Goal: Browse casually: Explore the website without a specific task or goal

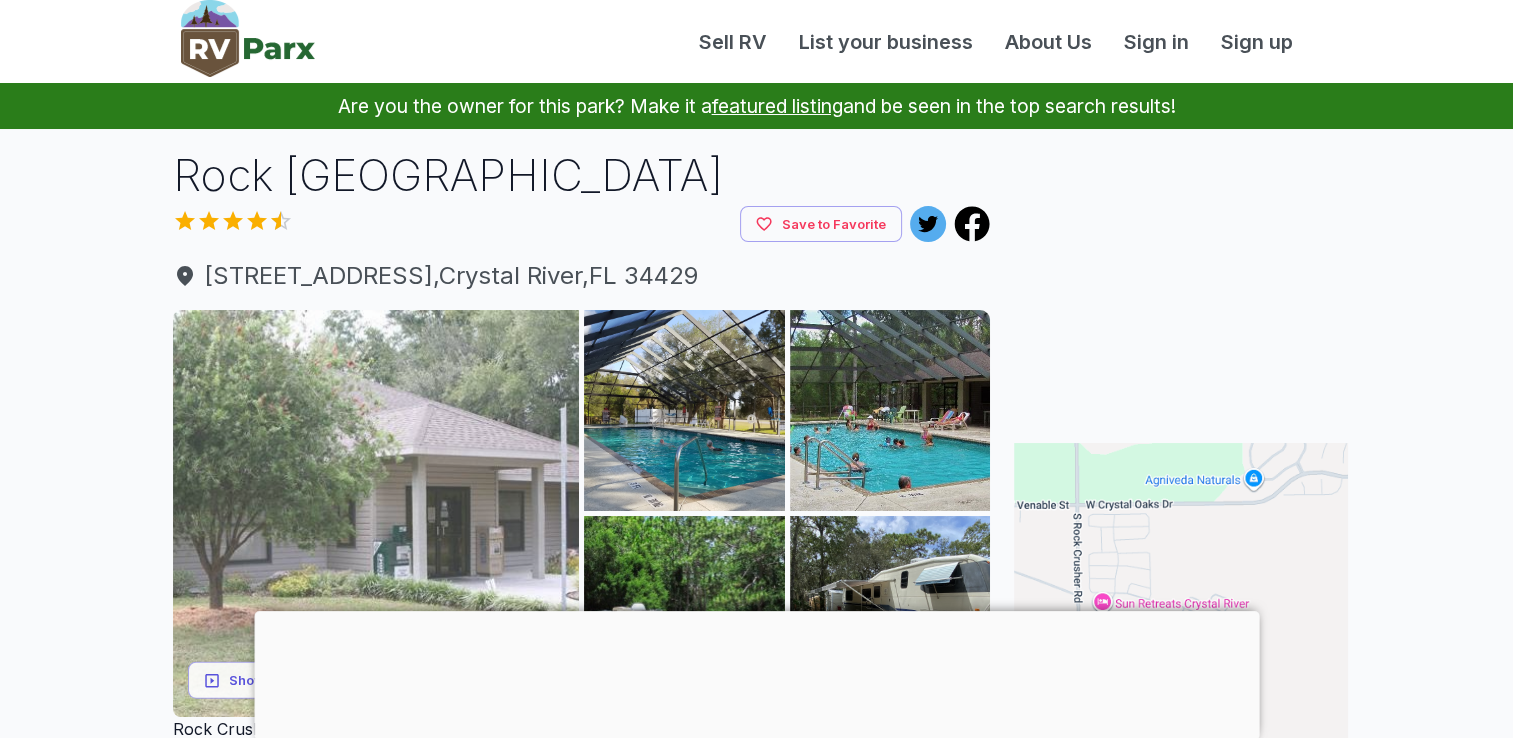
click at [438, 556] on img at bounding box center [376, 513] width 407 height 407
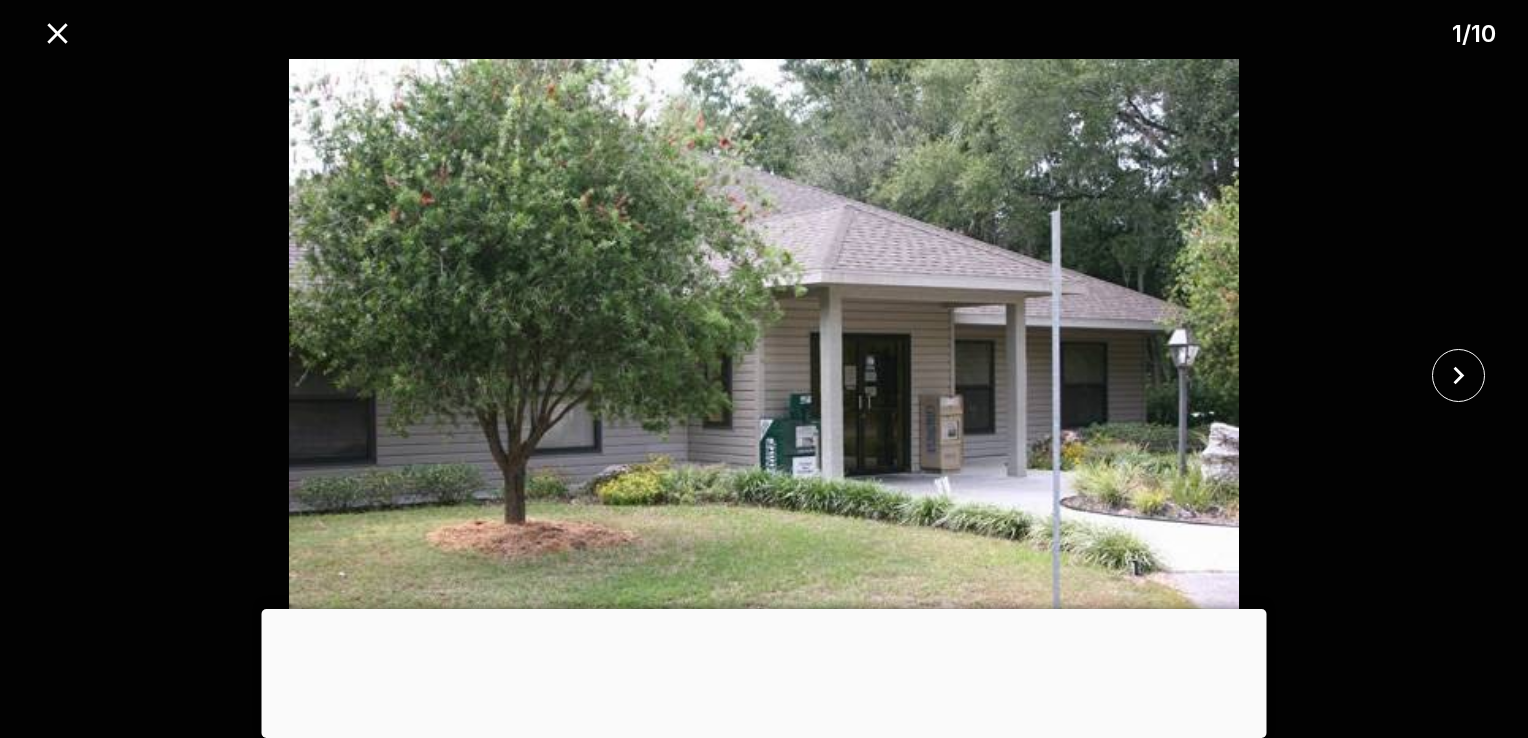
click at [760, 609] on div at bounding box center [764, 609] width 1005 height 0
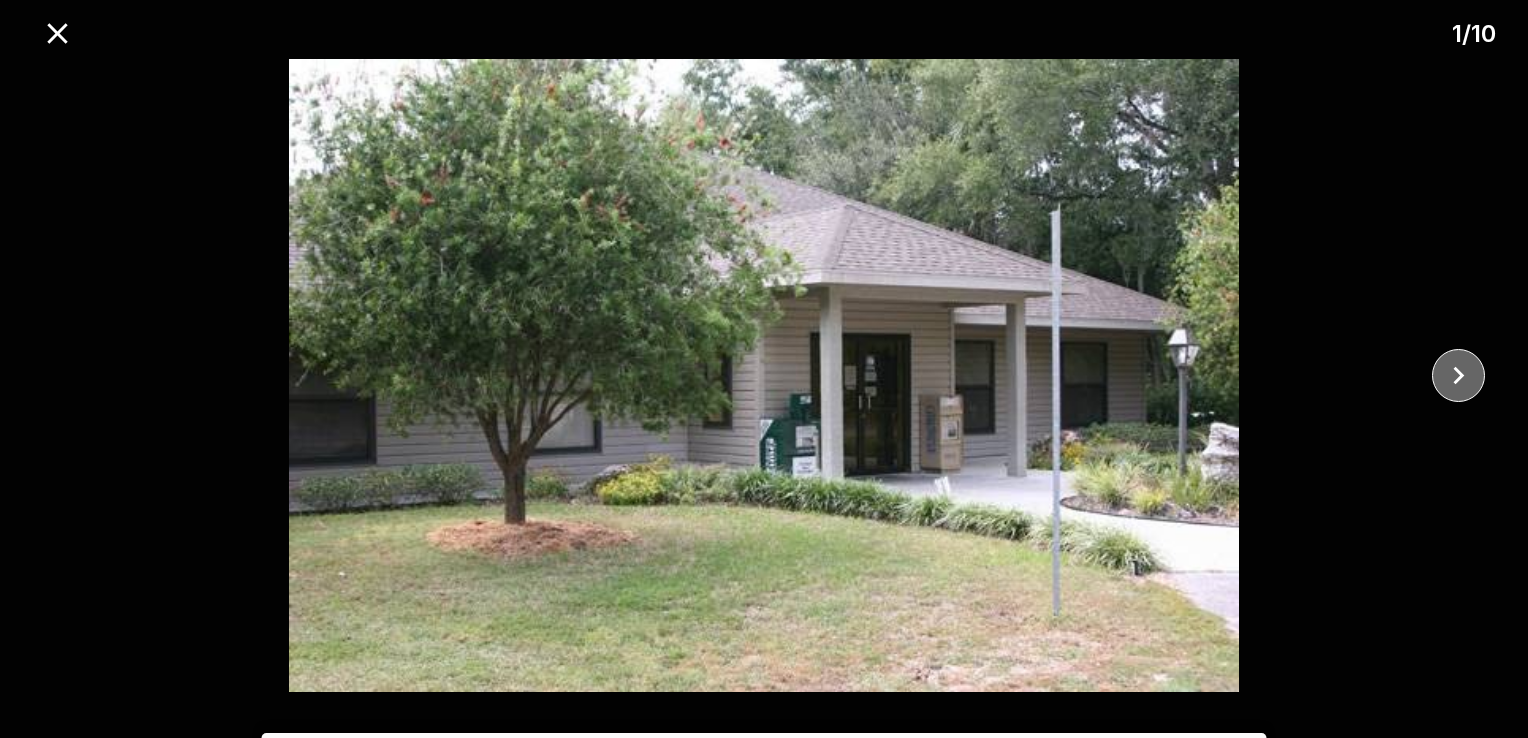
click at [1453, 362] on icon "close" at bounding box center [1458, 375] width 35 height 35
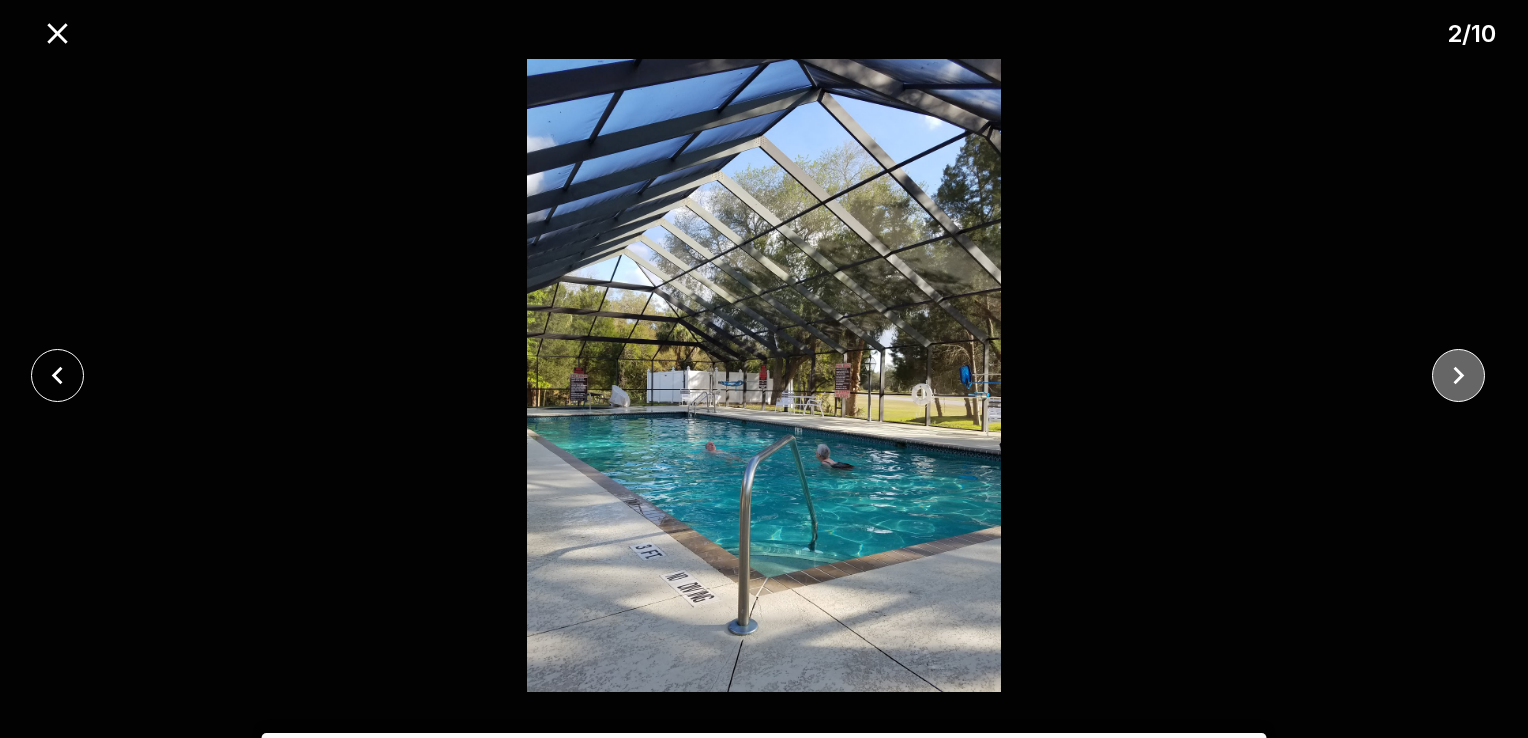
click at [1453, 362] on icon "close" at bounding box center [1458, 375] width 35 height 35
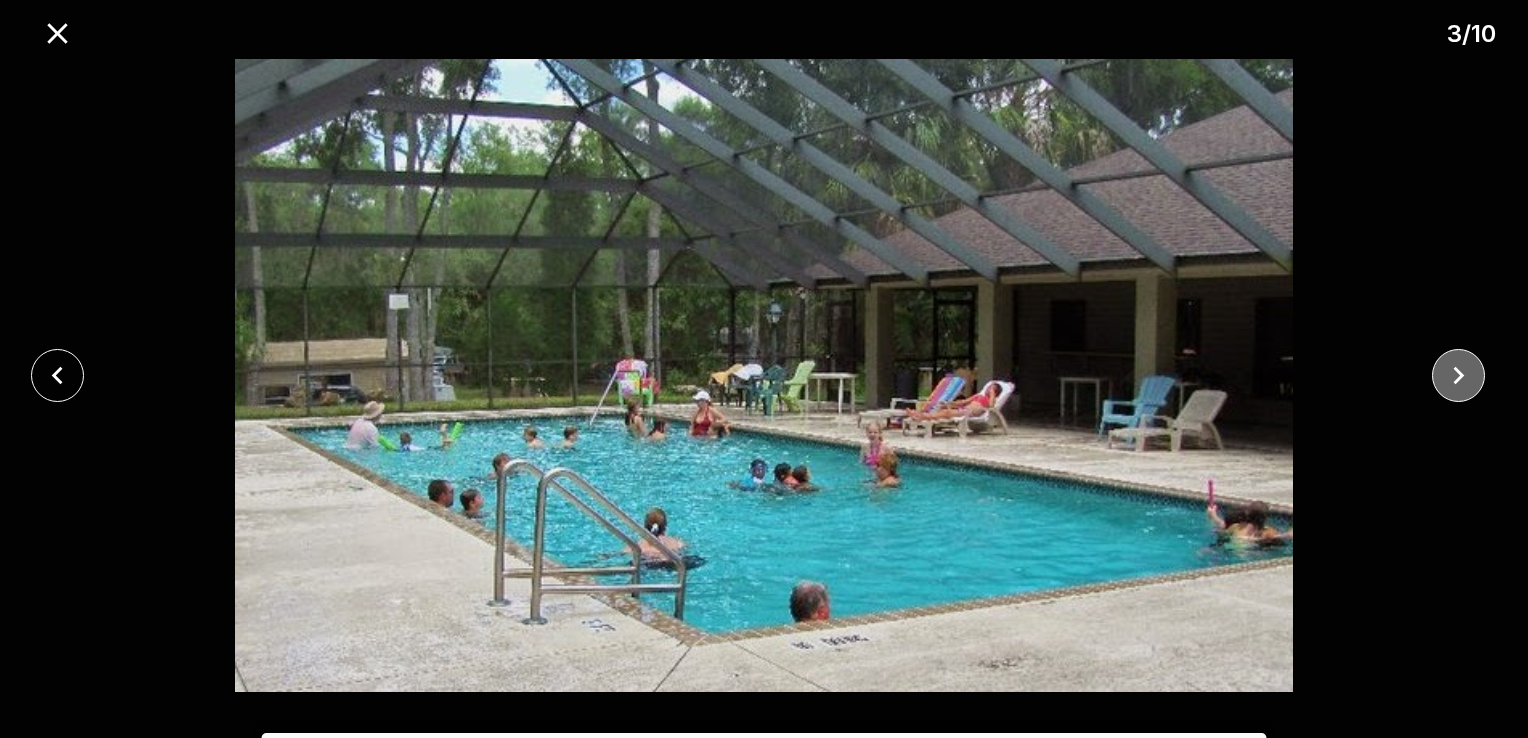
click at [1453, 362] on icon "close" at bounding box center [1458, 375] width 35 height 35
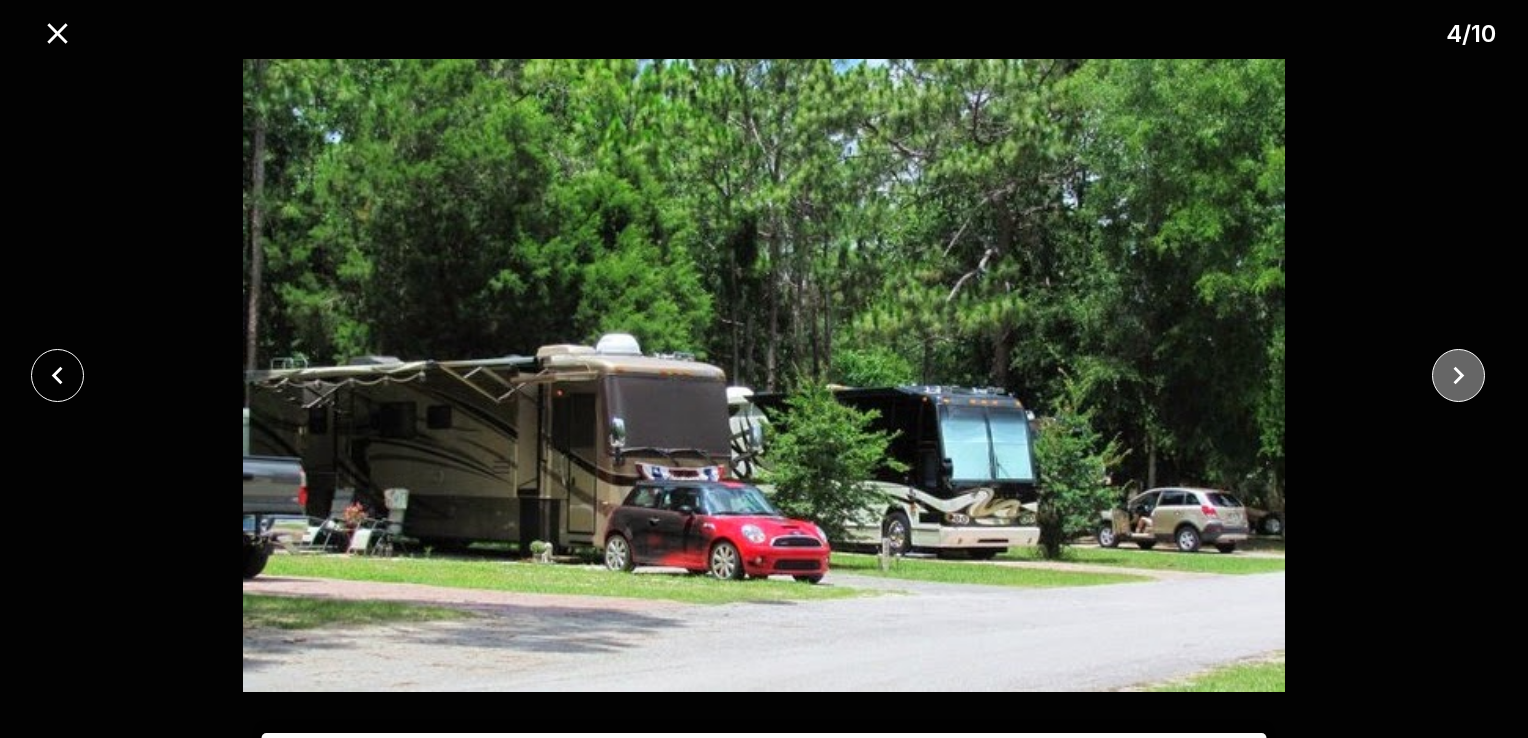
click at [1453, 362] on icon "close" at bounding box center [1458, 375] width 35 height 35
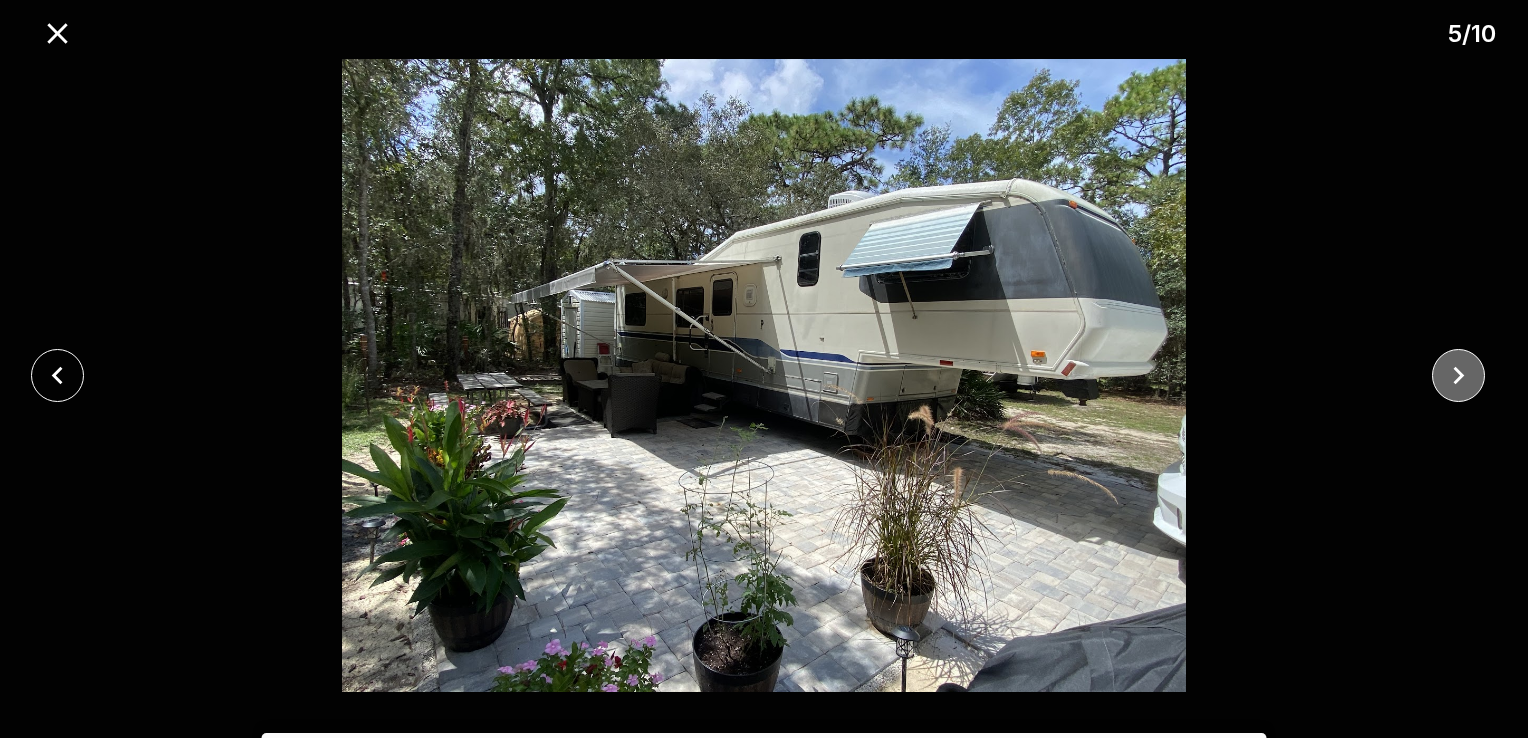
click at [1453, 362] on icon "close" at bounding box center [1458, 375] width 35 height 35
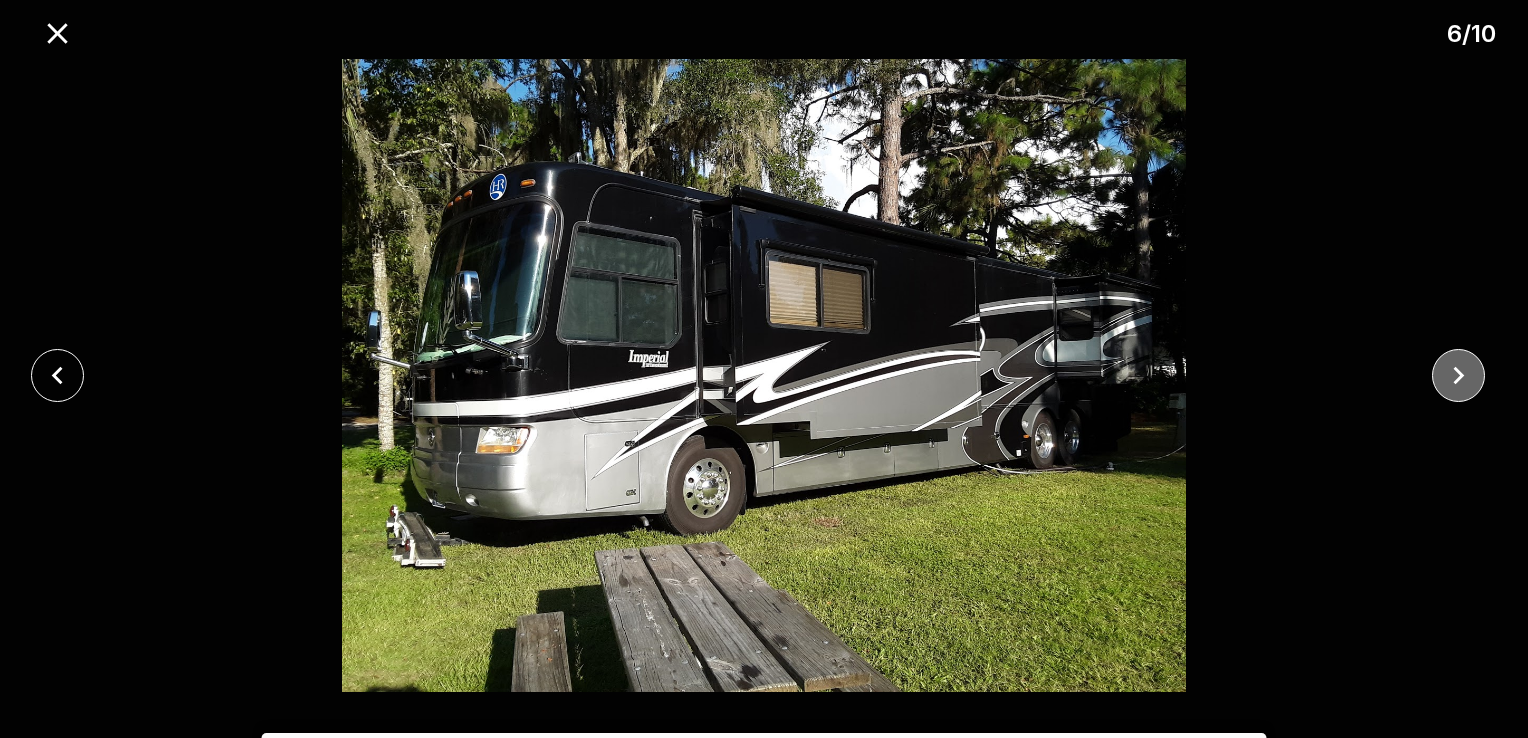
click at [1453, 362] on icon "close" at bounding box center [1458, 375] width 35 height 35
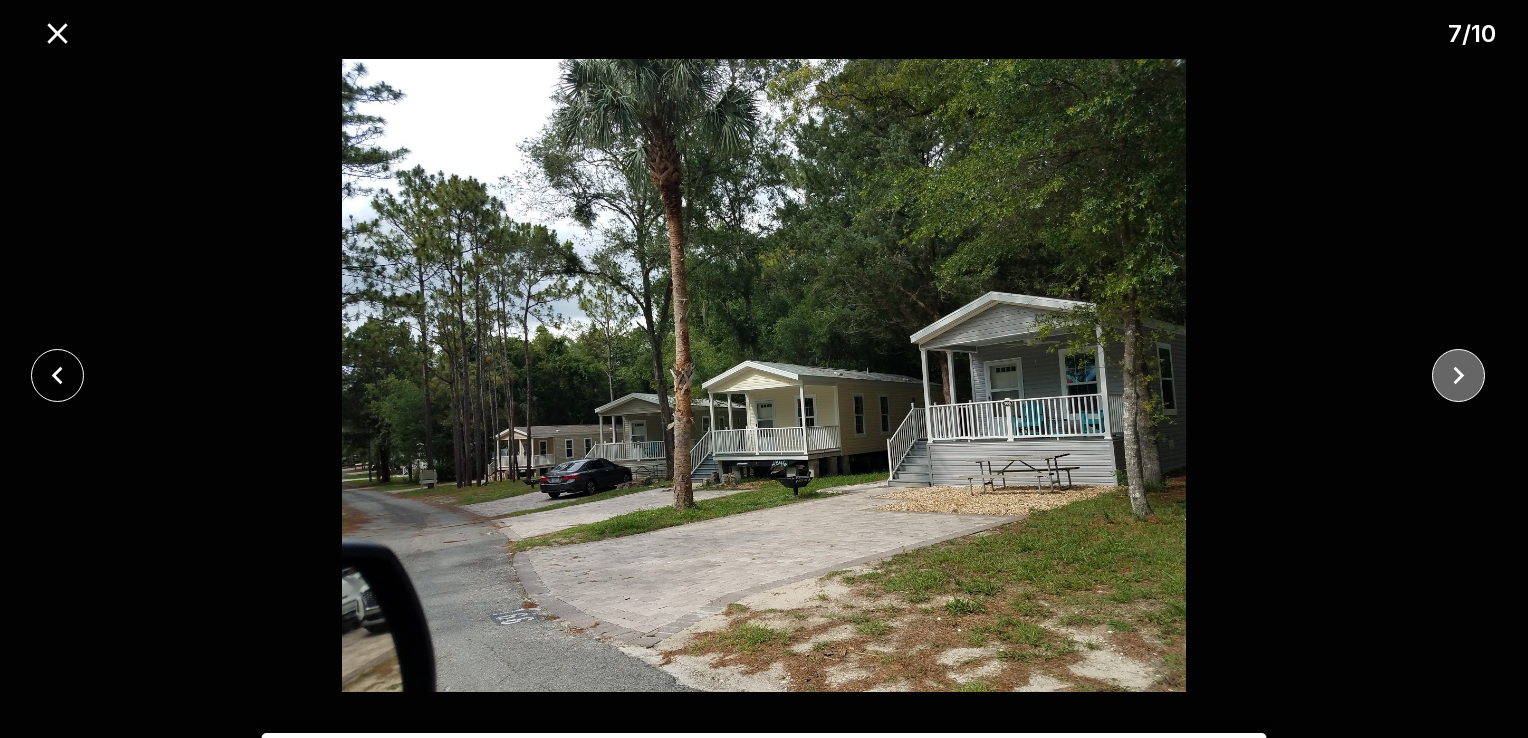
click at [1453, 362] on icon "close" at bounding box center [1458, 375] width 35 height 35
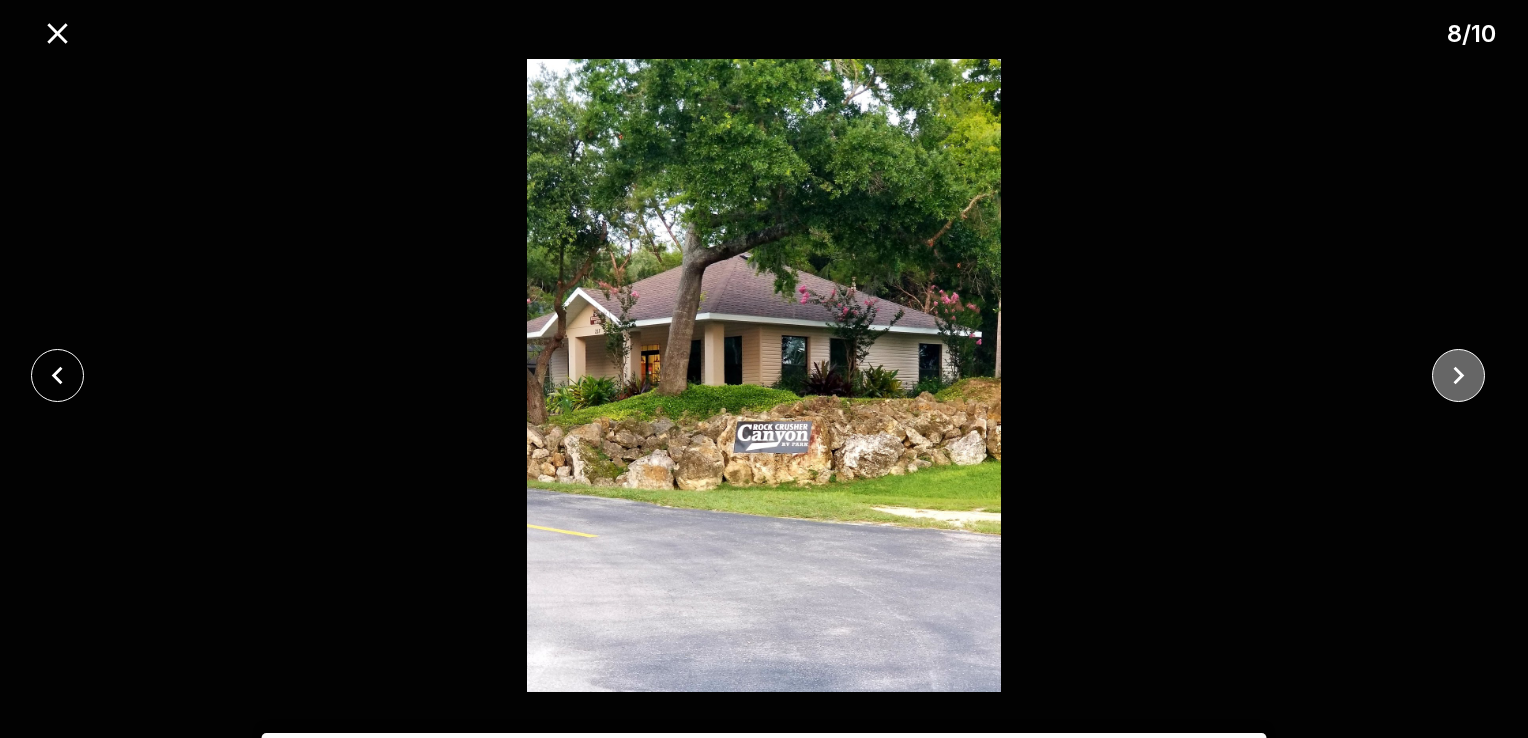
click at [1453, 362] on icon "close" at bounding box center [1458, 375] width 35 height 35
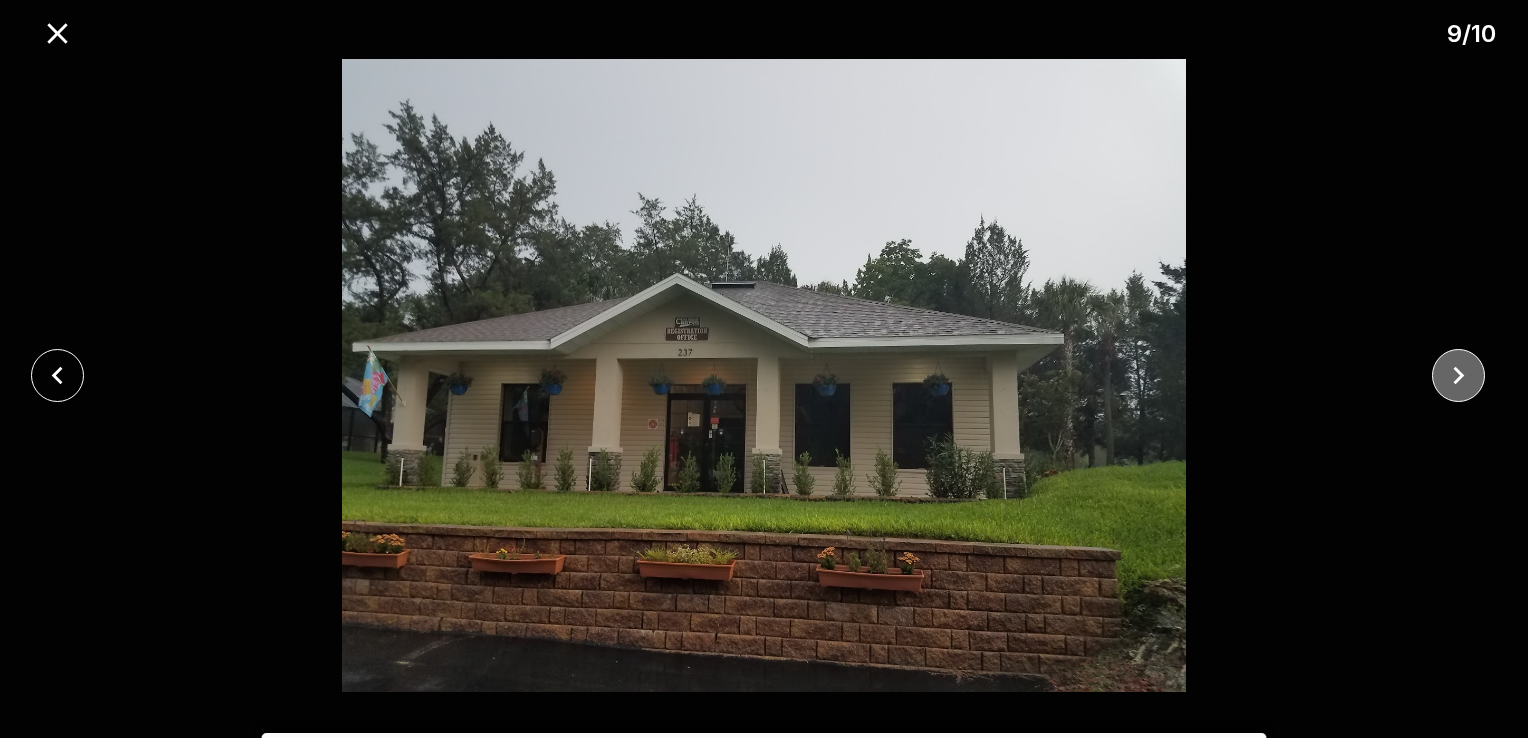
click at [1453, 362] on icon "close" at bounding box center [1458, 375] width 35 height 35
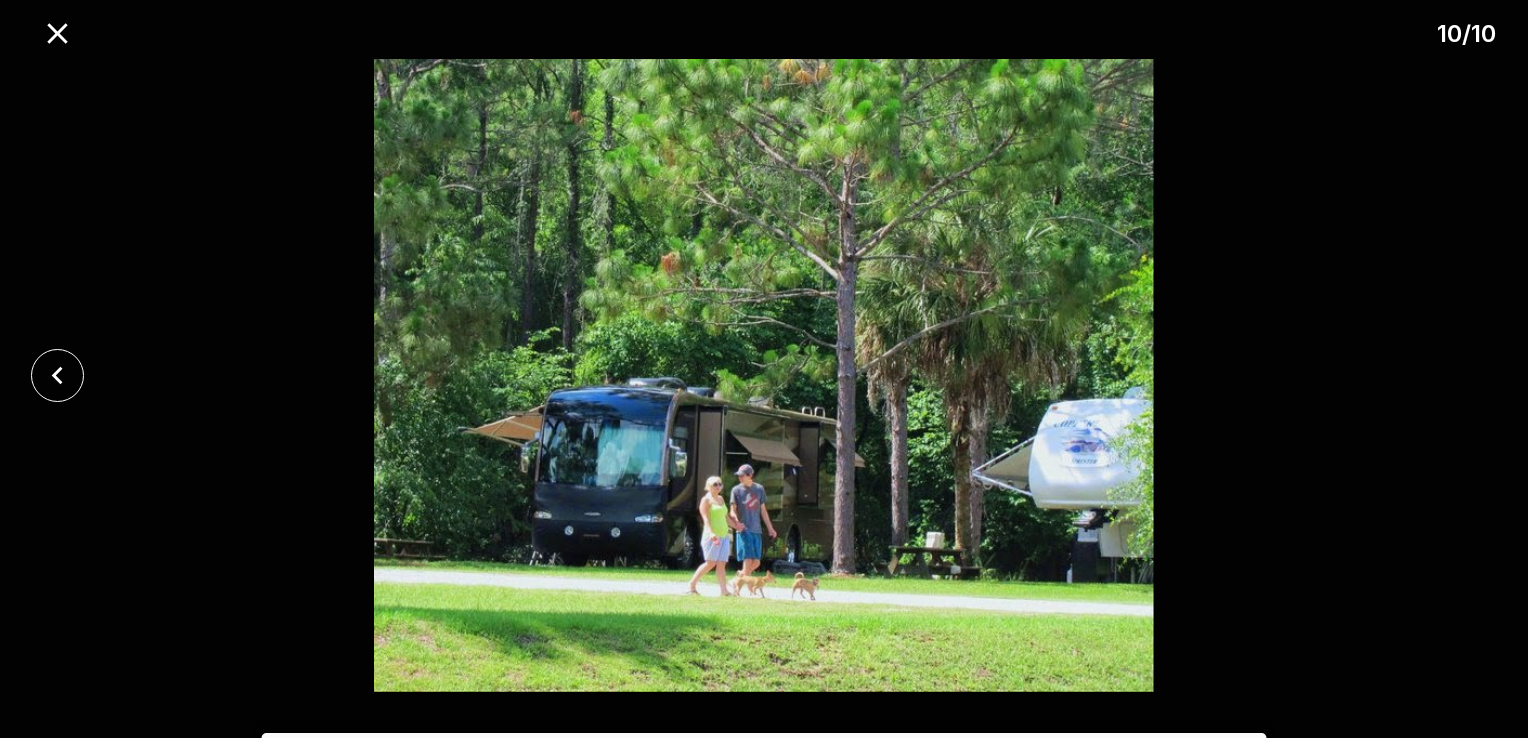
click at [1453, 362] on div at bounding box center [764, 375] width 1528 height 633
click at [57, 30] on icon "close" at bounding box center [57, 33] width 35 height 35
